Goal: Information Seeking & Learning: Learn about a topic

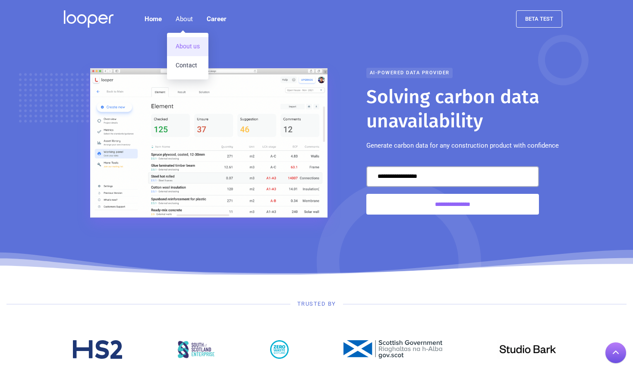
click at [190, 44] on link "About us" at bounding box center [187, 46] width 41 height 19
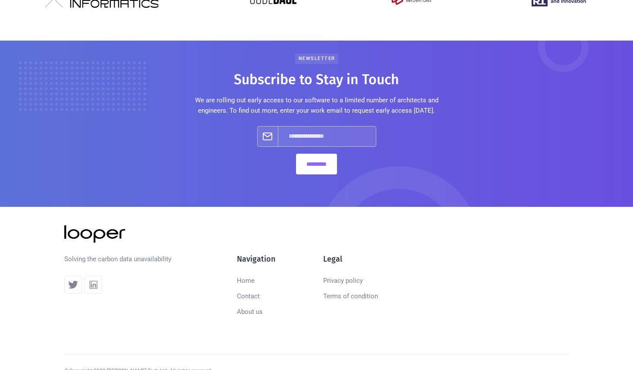
scroll to position [575, 0]
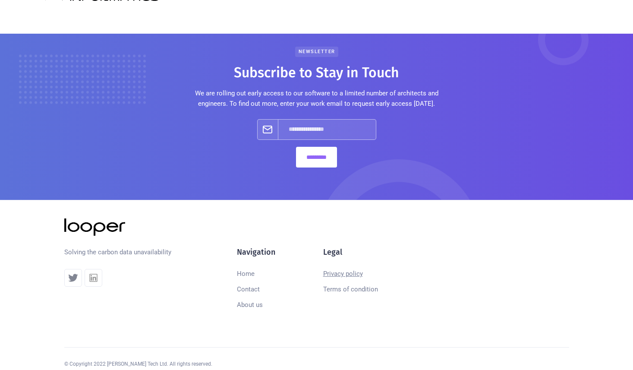
click at [345, 266] on link "Privacy policy" at bounding box center [343, 274] width 40 height 16
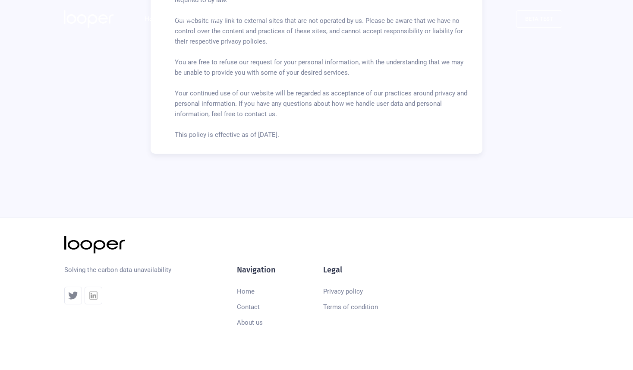
scroll to position [431, 0]
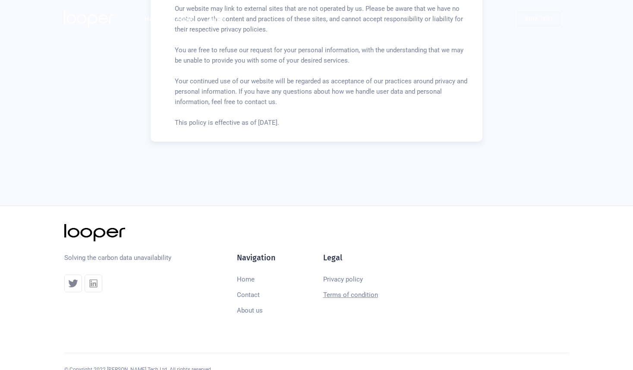
click at [340, 291] on link "Terms of condition" at bounding box center [350, 295] width 55 height 16
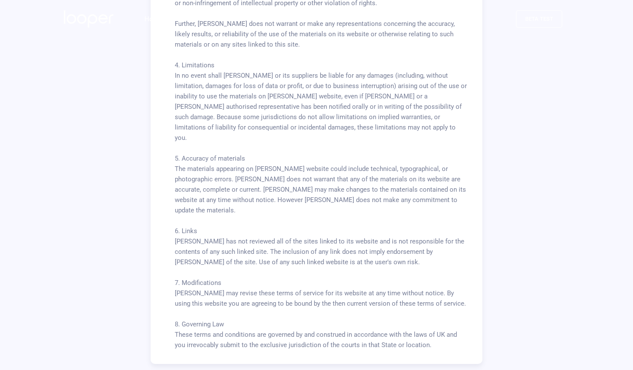
scroll to position [571, 0]
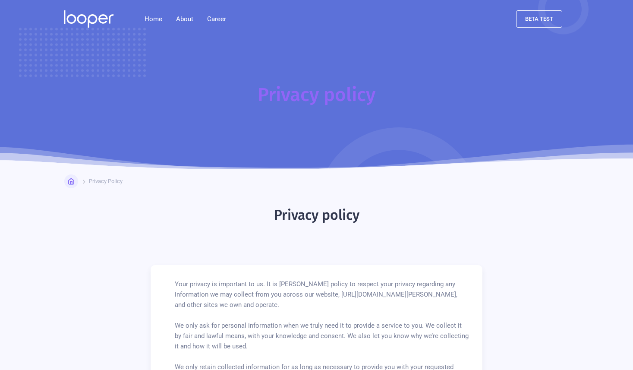
scroll to position [431, 0]
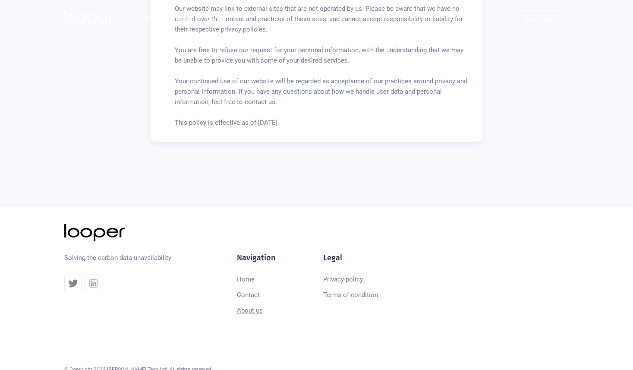
click at [258, 314] on link "About us" at bounding box center [250, 311] width 26 height 16
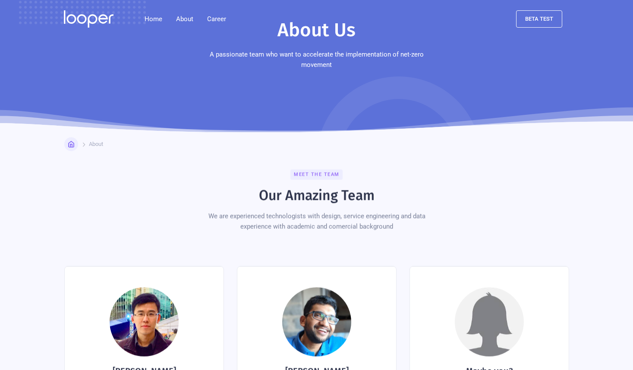
scroll to position [162, 0]
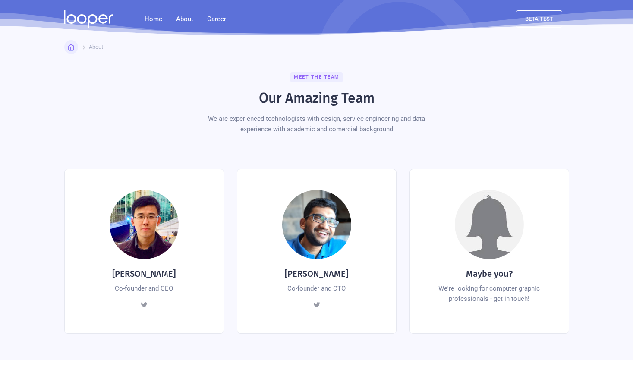
click at [176, 268] on h4 "[PERSON_NAME]" at bounding box center [143, 274] width 63 height 12
copy h4 "[PERSON_NAME]"
